Goal: Information Seeking & Learning: Learn about a topic

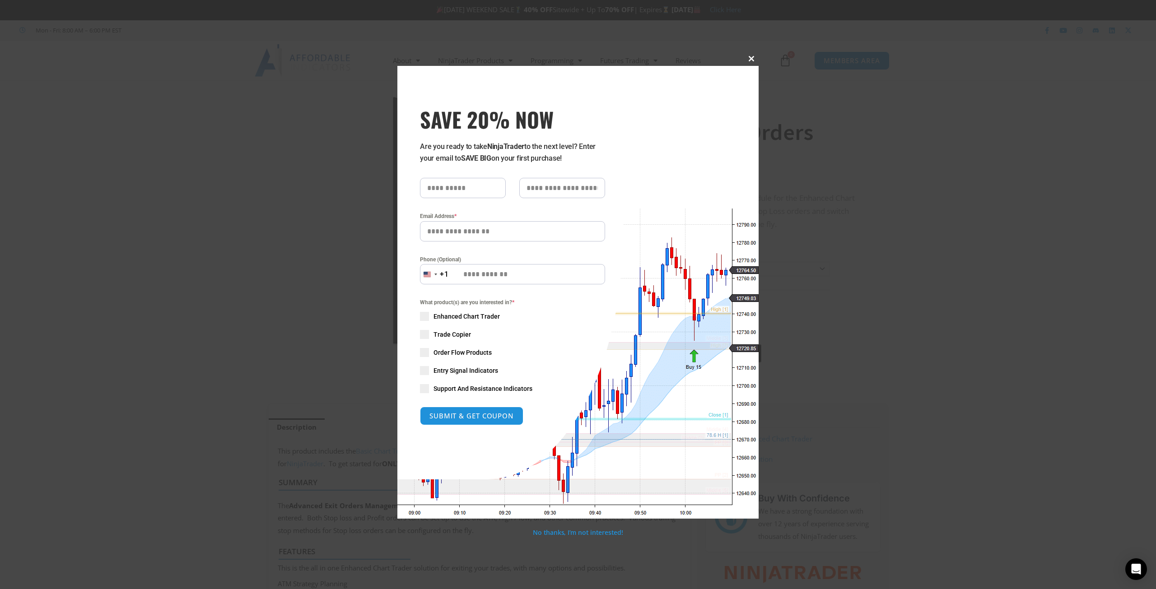
click at [753, 57] on span at bounding box center [751, 58] width 14 height 5
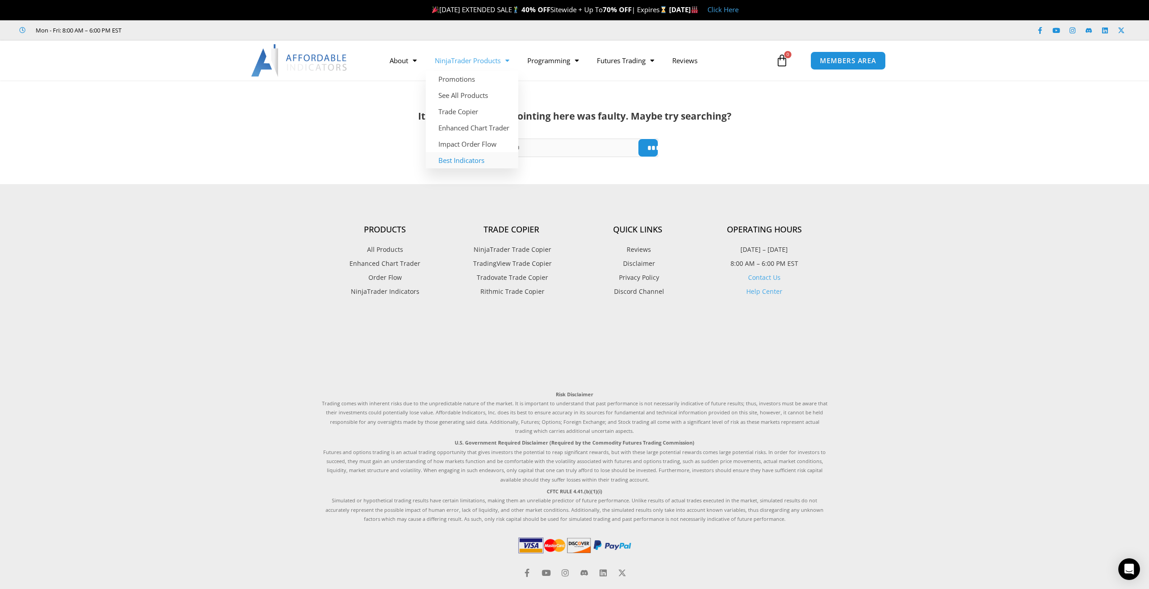
click at [474, 159] on link "Best Indicators" at bounding box center [472, 160] width 93 height 16
